Goal: Book appointment/travel/reservation

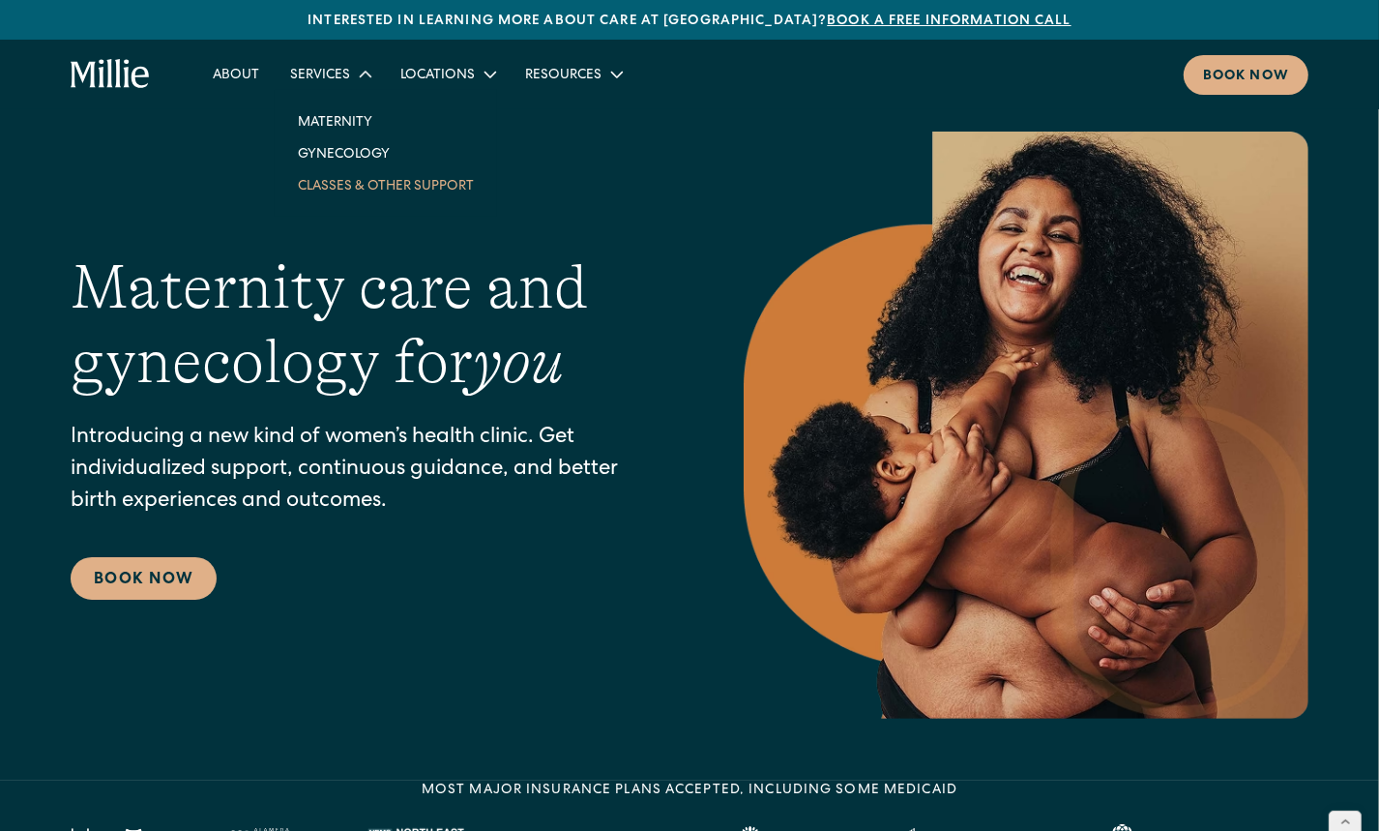
click at [339, 189] on link "Classes & Other Support" at bounding box center [385, 185] width 207 height 32
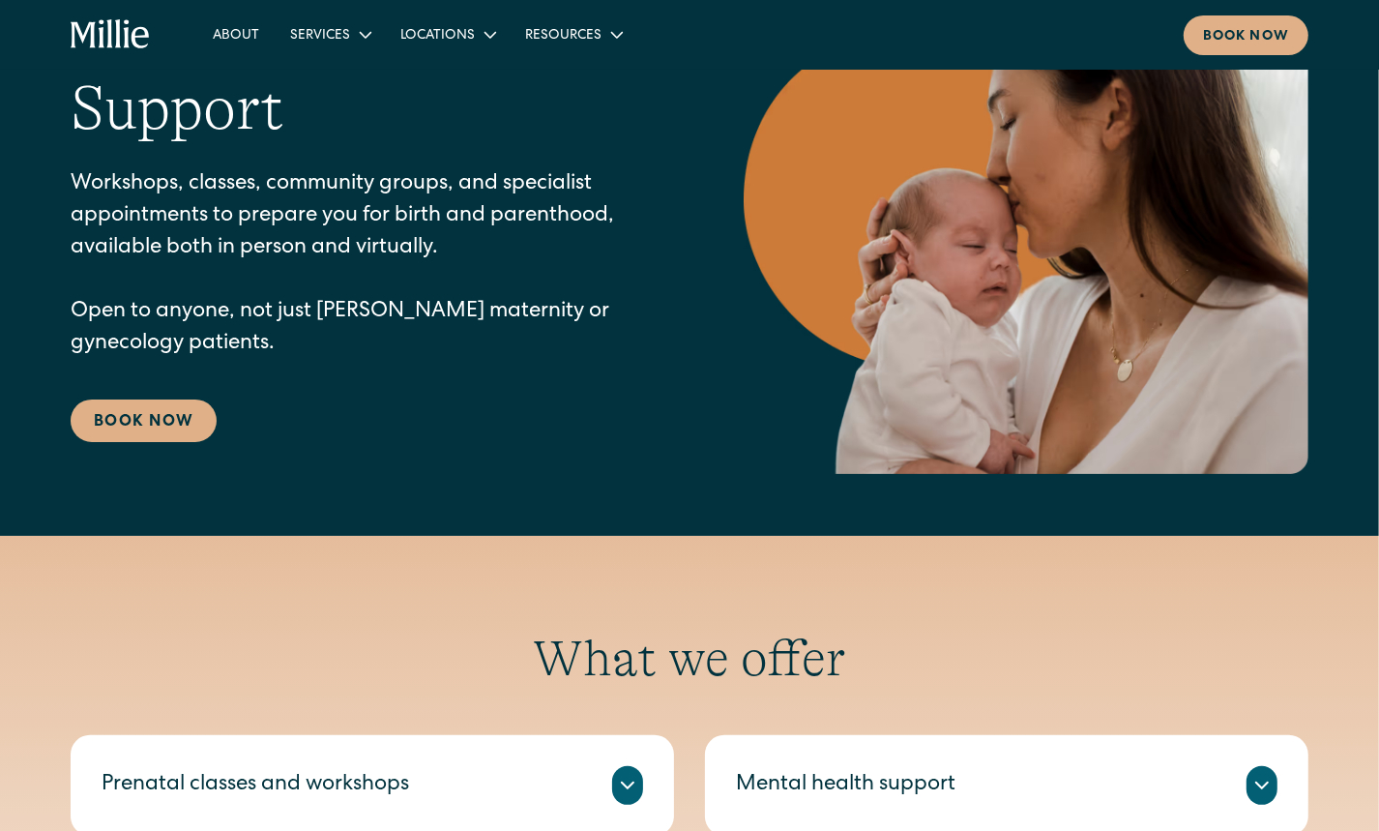
scroll to position [401, 0]
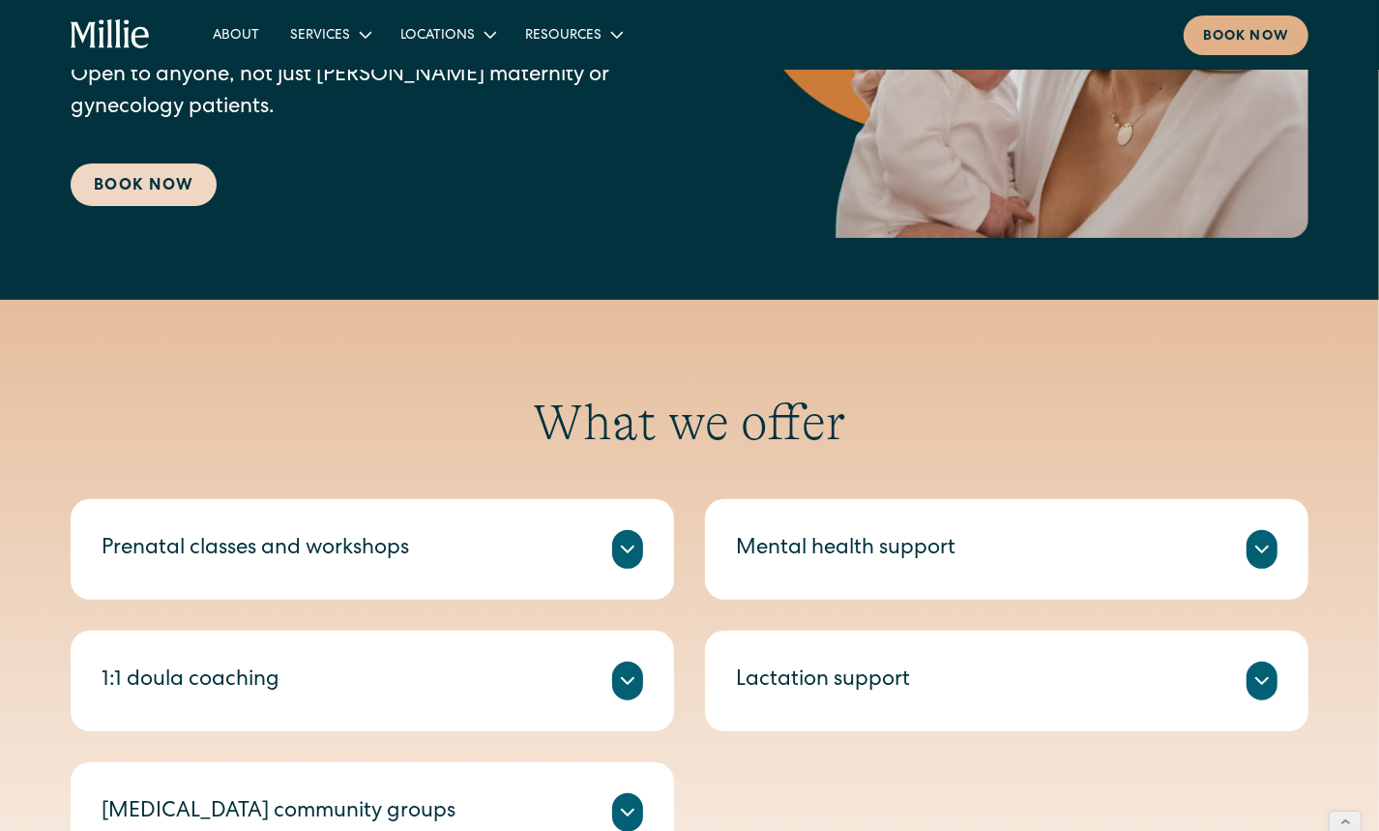
click at [114, 173] on link "Book Now" at bounding box center [144, 184] width 146 height 43
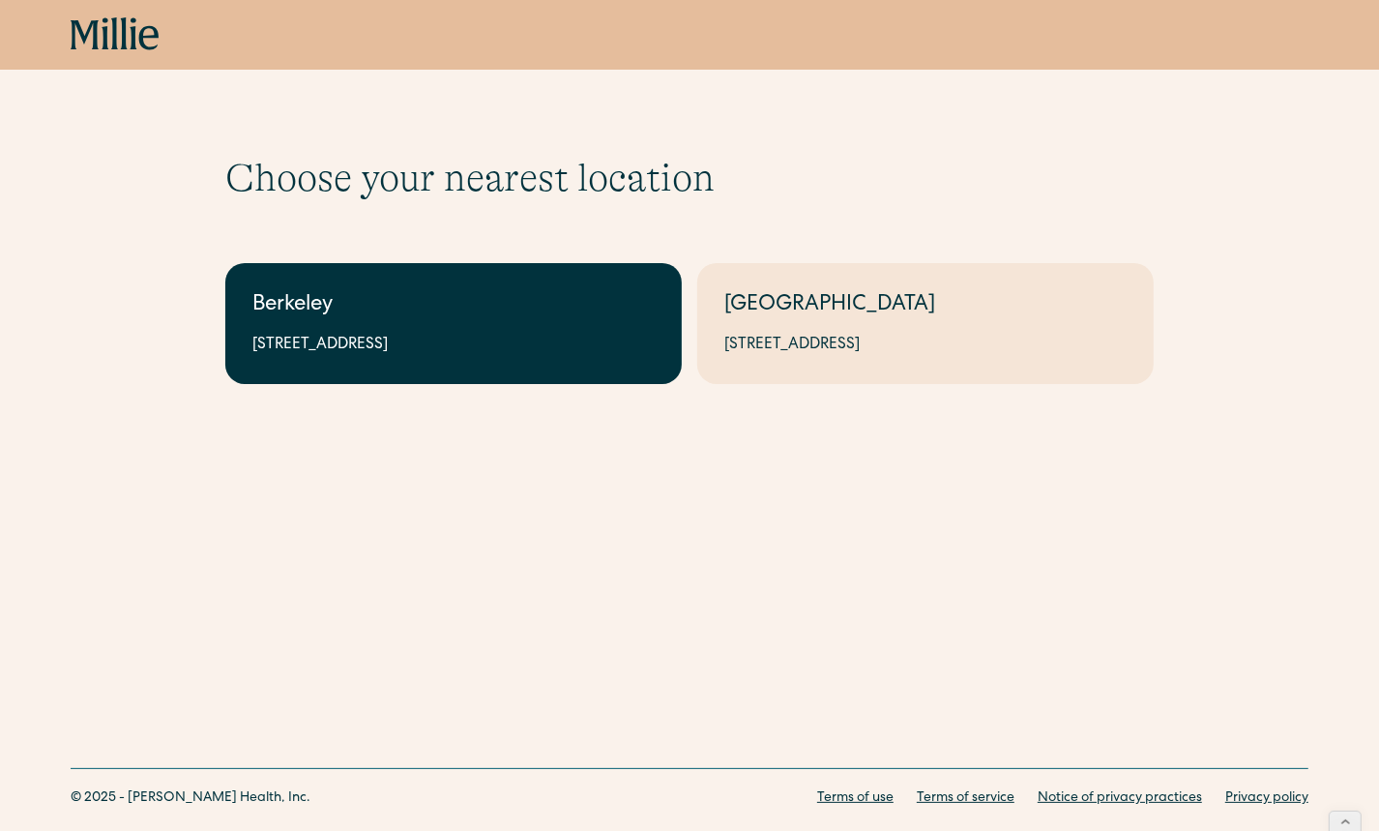
click at [503, 327] on link "Berkeley 2999 Regent St, Suite 524, Berkeley, CA 94705" at bounding box center [453, 323] width 457 height 121
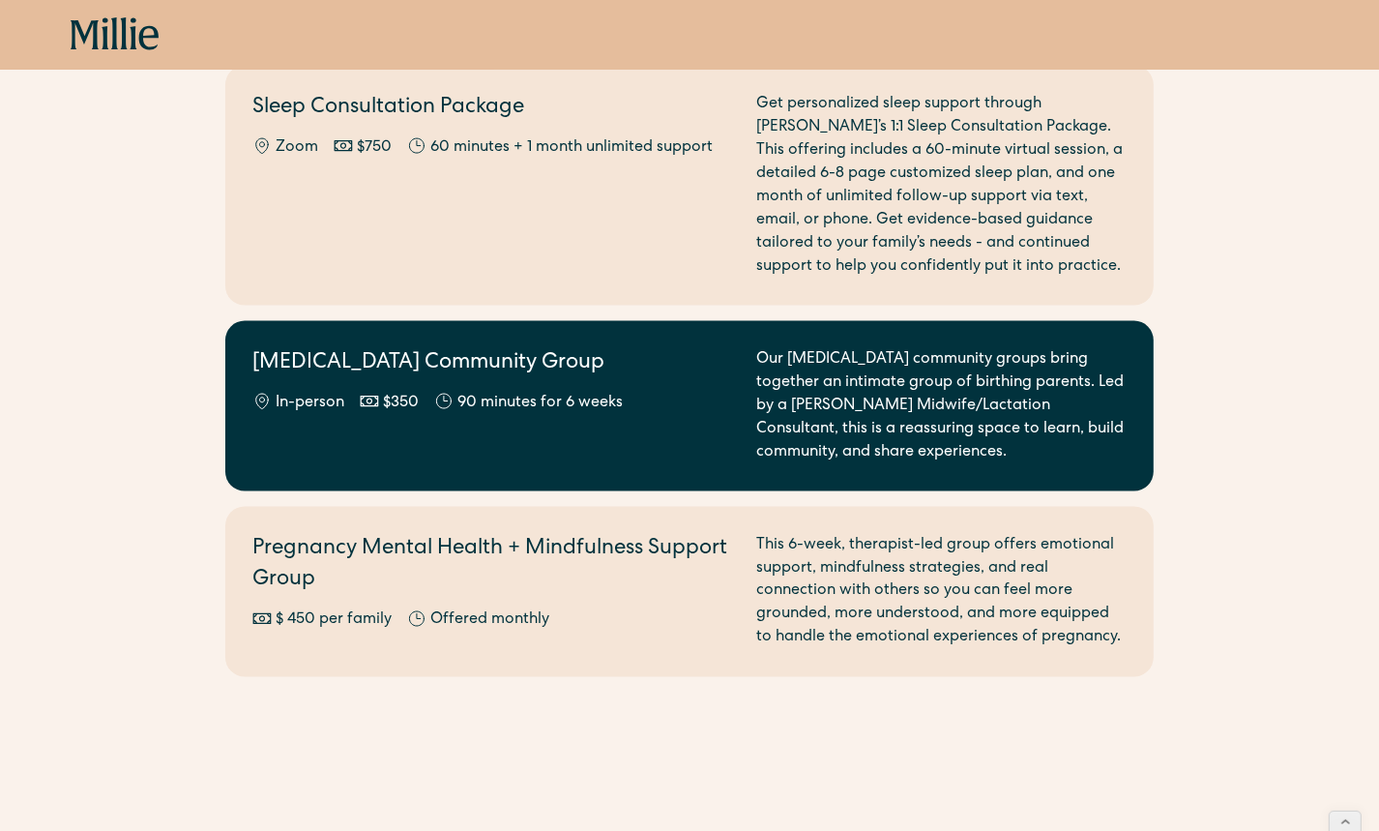
scroll to position [2181, 0]
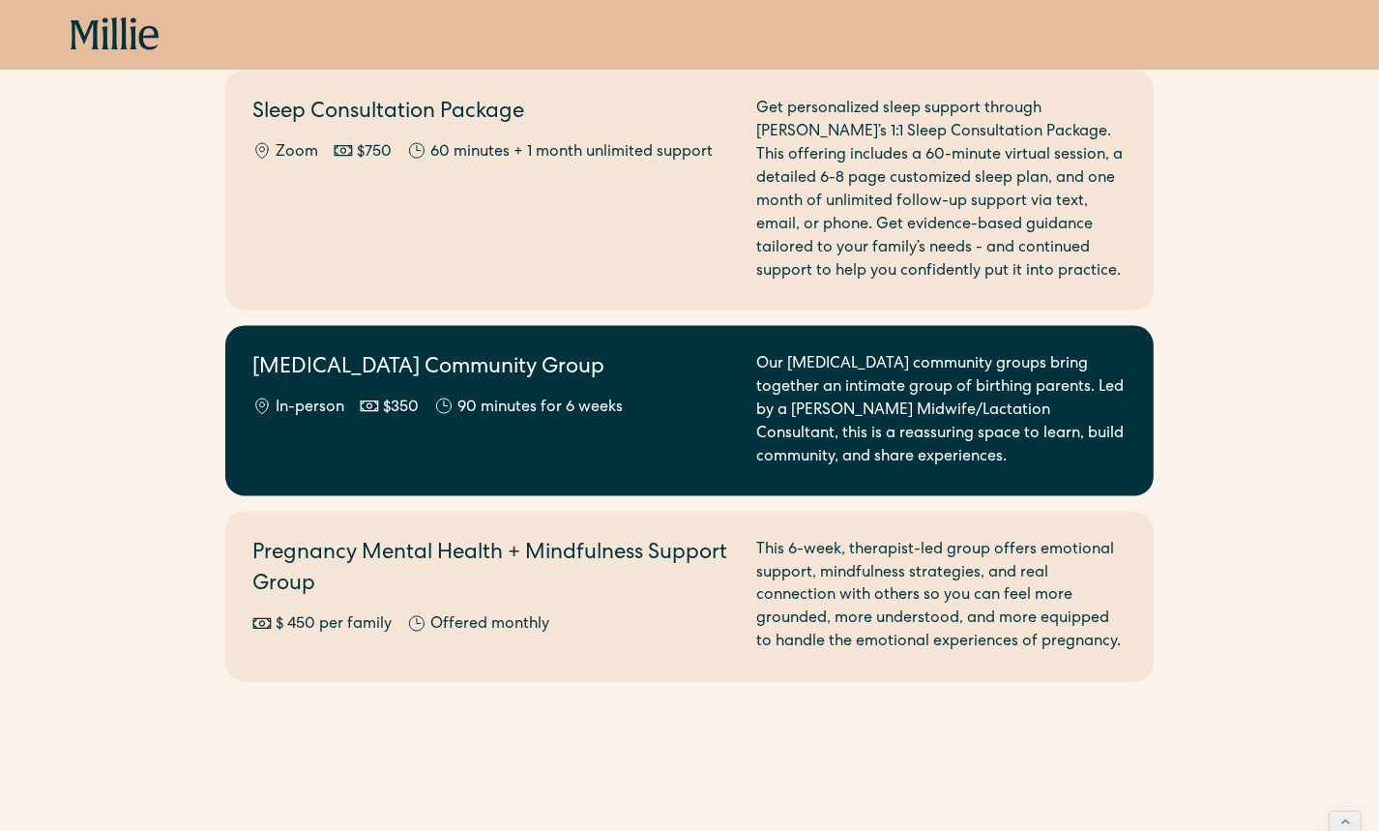
click at [559, 353] on h2 "[MEDICAL_DATA] Community Group" at bounding box center [492, 369] width 481 height 32
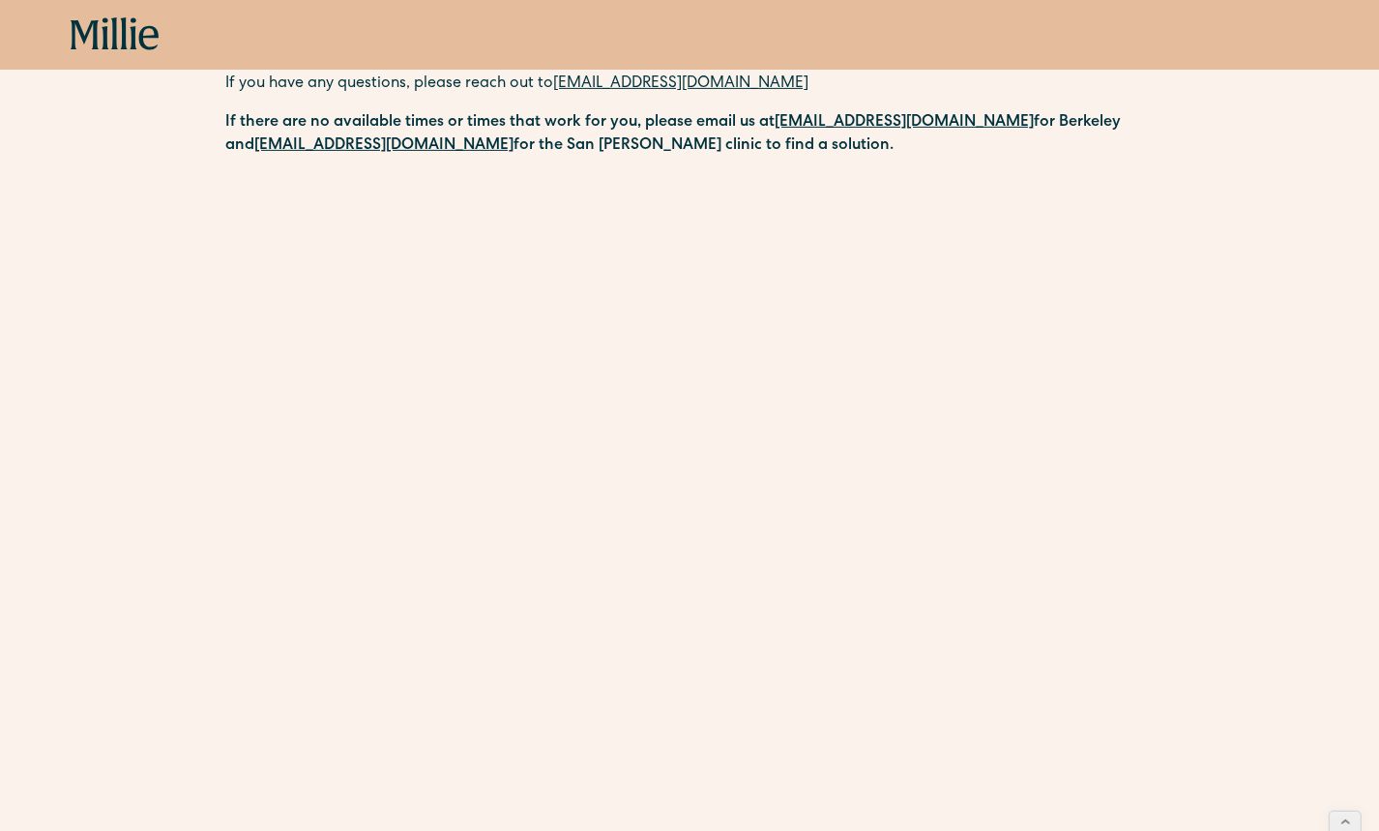
scroll to position [716, 0]
